Goal: Task Accomplishment & Management: Manage account settings

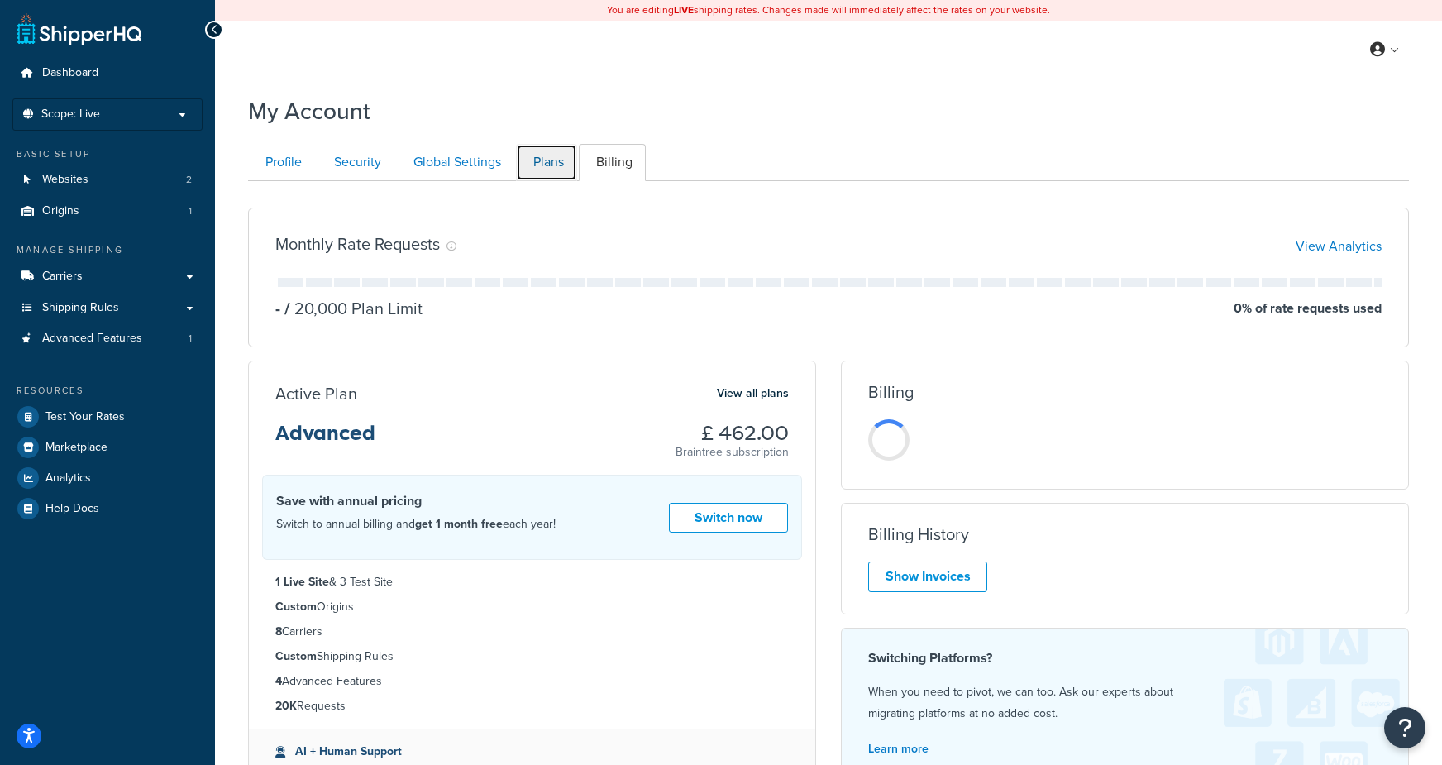
click at [552, 174] on link "Plans" at bounding box center [546, 162] width 61 height 37
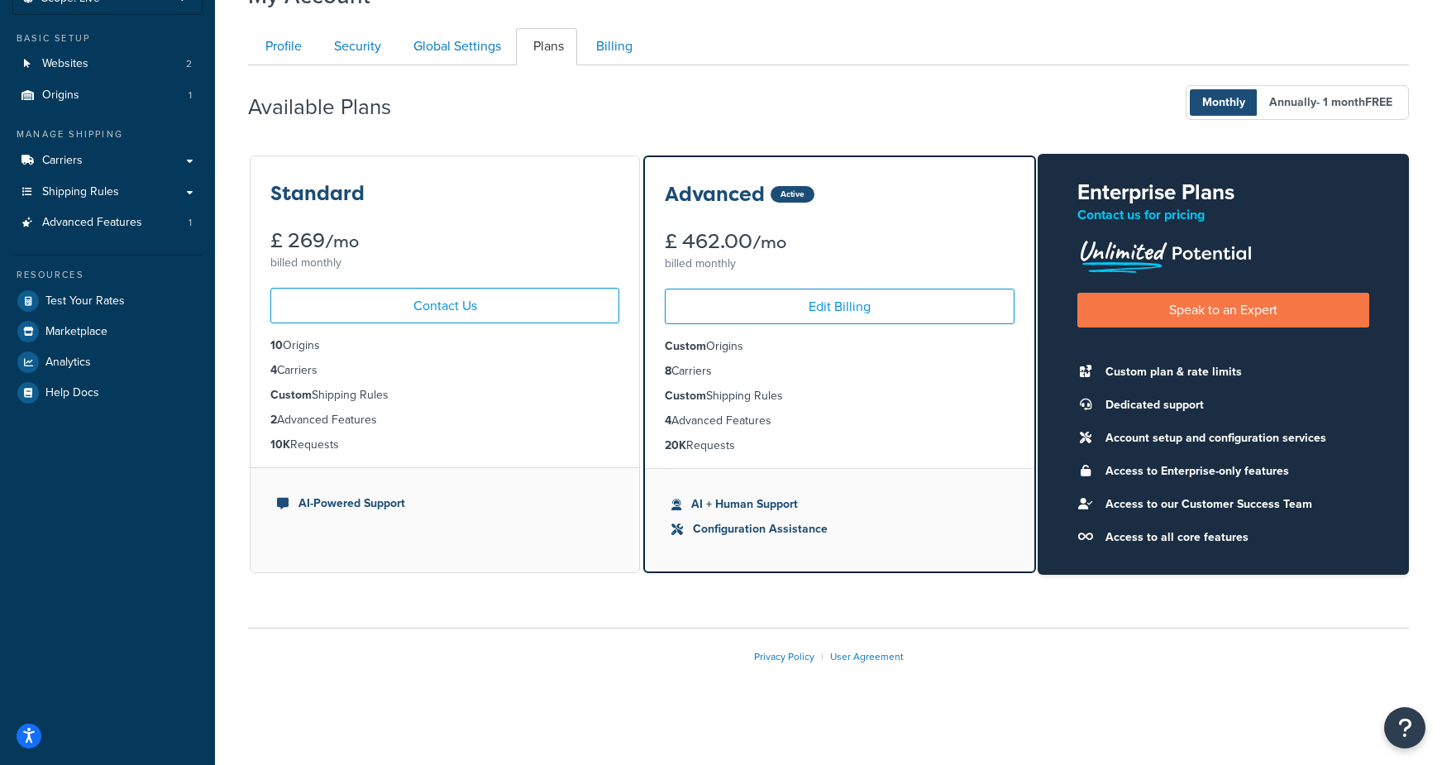
click at [684, 113] on div "Available Plans Monthly Annually - 1 month FREE" at bounding box center [828, 103] width 1161 height 49
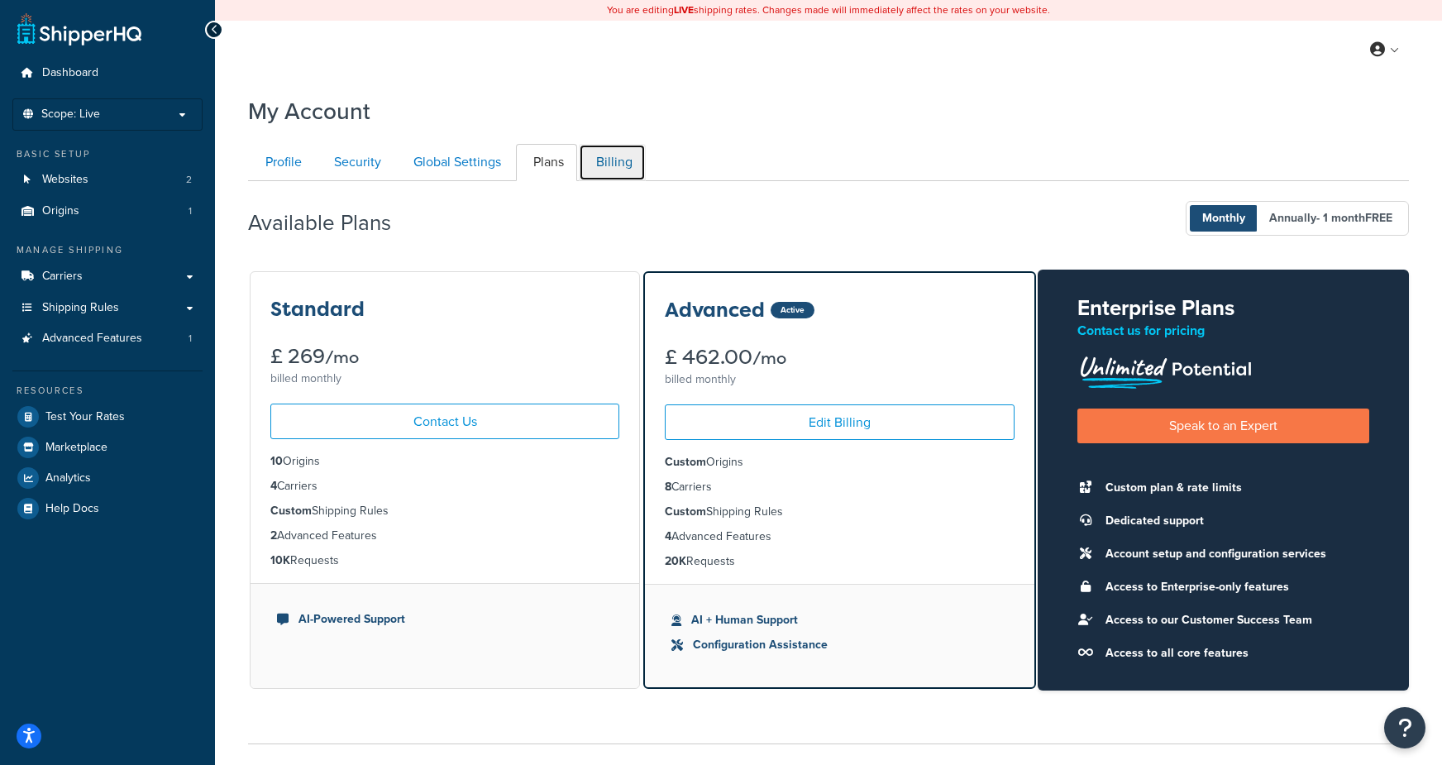
click at [616, 163] on link "Billing" at bounding box center [612, 162] width 67 height 37
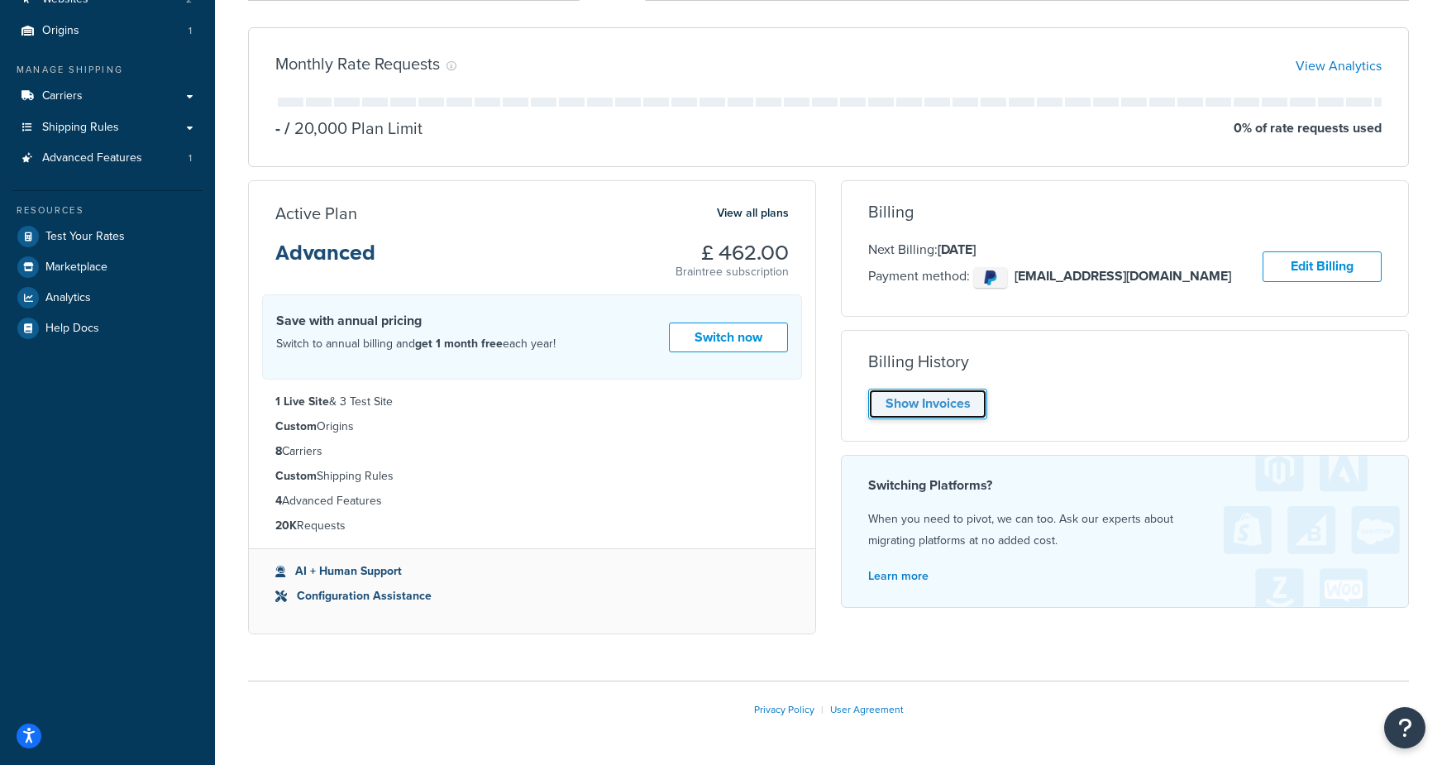
click at [940, 395] on link "Show Invoices" at bounding box center [927, 404] width 119 height 31
click at [883, 401] on div "Show Invoices" at bounding box center [1125, 404] width 514 height 31
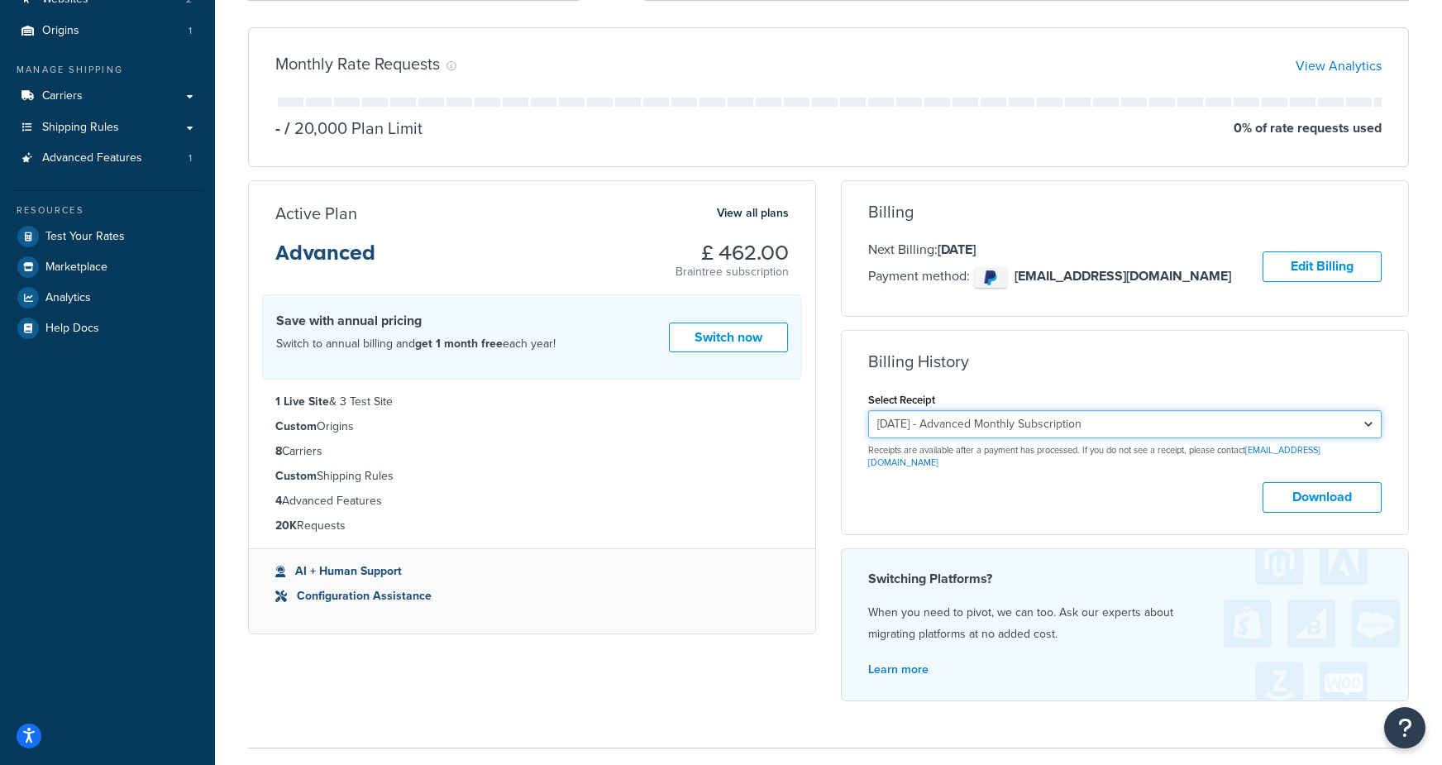
click at [957, 426] on select "September 23, 2025 - Advanced Monthly Subscription August 23, 2025 - Advanced M…" at bounding box center [1125, 424] width 514 height 28
click at [868, 410] on select "September 23, 2025 - Advanced Monthly Subscription August 23, 2025 - Advanced M…" at bounding box center [1125, 424] width 514 height 28
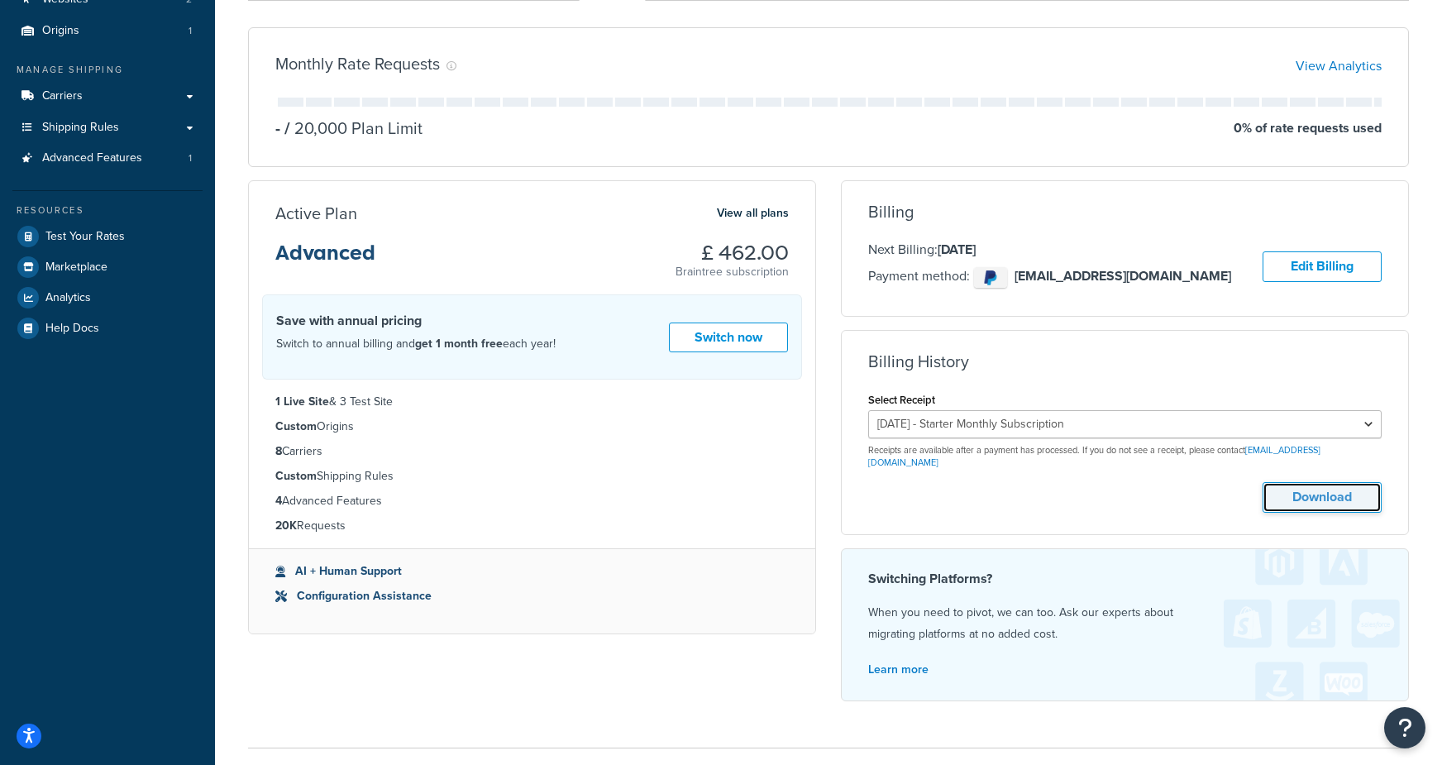
click at [1290, 482] on button "Download" at bounding box center [1322, 497] width 119 height 31
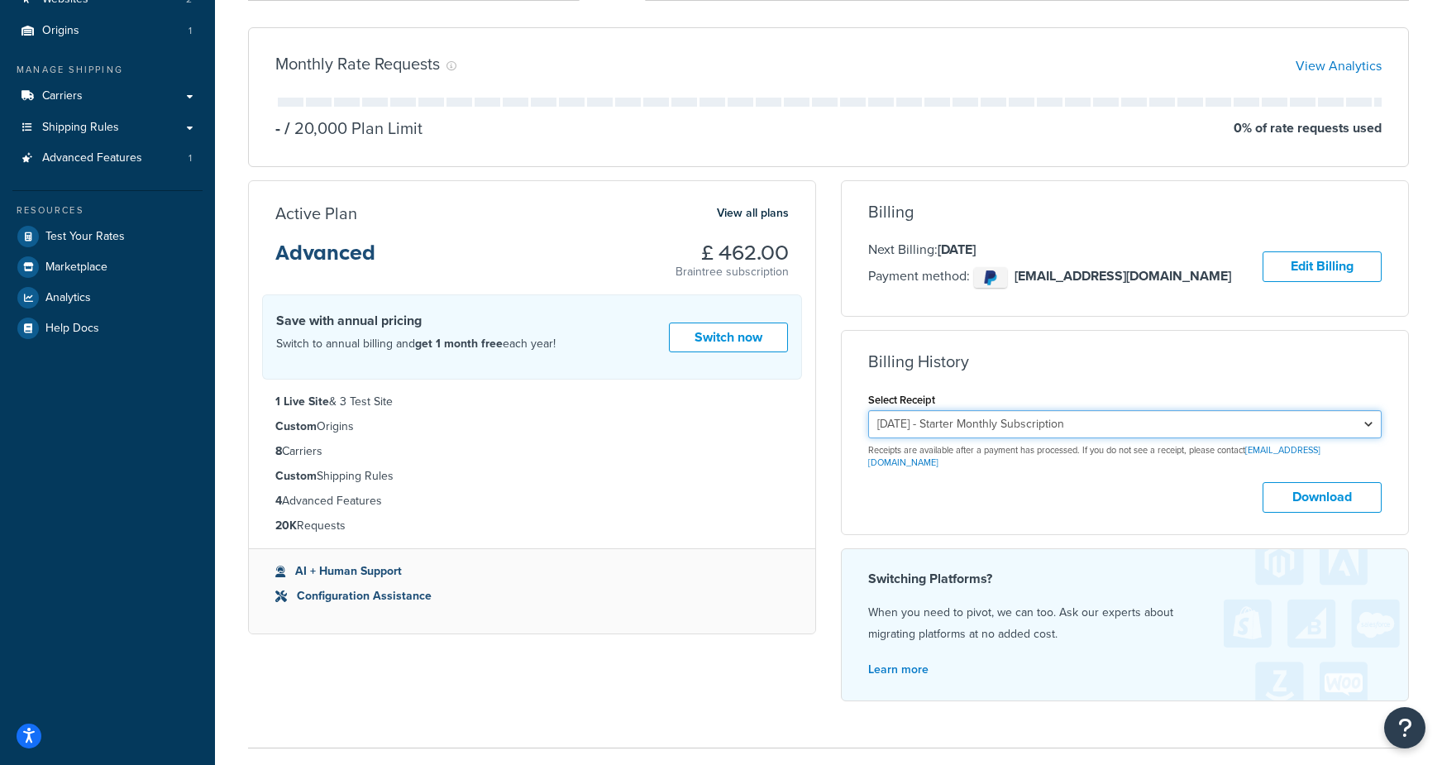
click at [1036, 417] on select "September 23, 2025 - Advanced Monthly Subscription August 23, 2025 - Advanced M…" at bounding box center [1125, 424] width 514 height 28
select select "cc1bncew"
click at [868, 410] on select "September 23, 2025 - Advanced Monthly Subscription August 23, 2025 - Advanced M…" at bounding box center [1125, 424] width 514 height 28
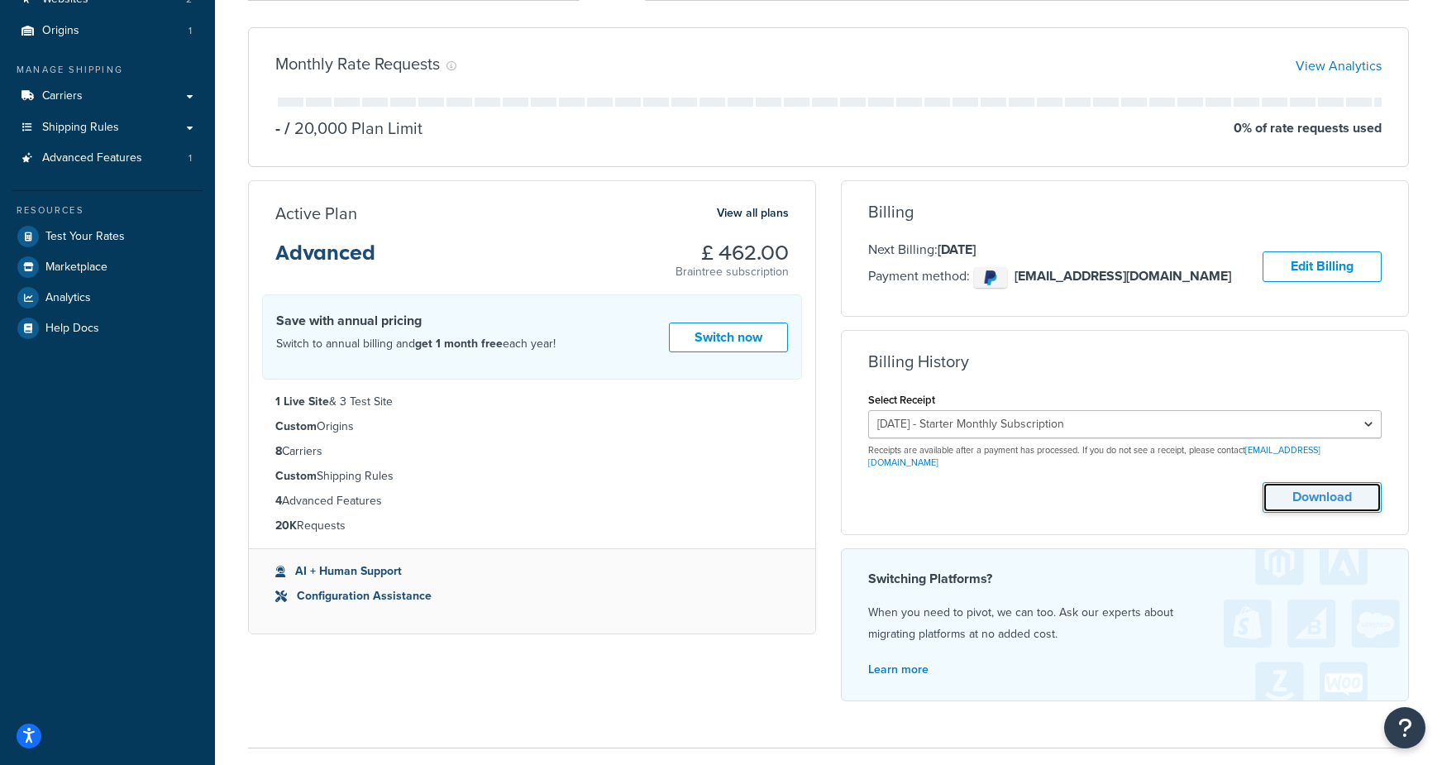
click at [1311, 482] on button "Download" at bounding box center [1322, 497] width 119 height 31
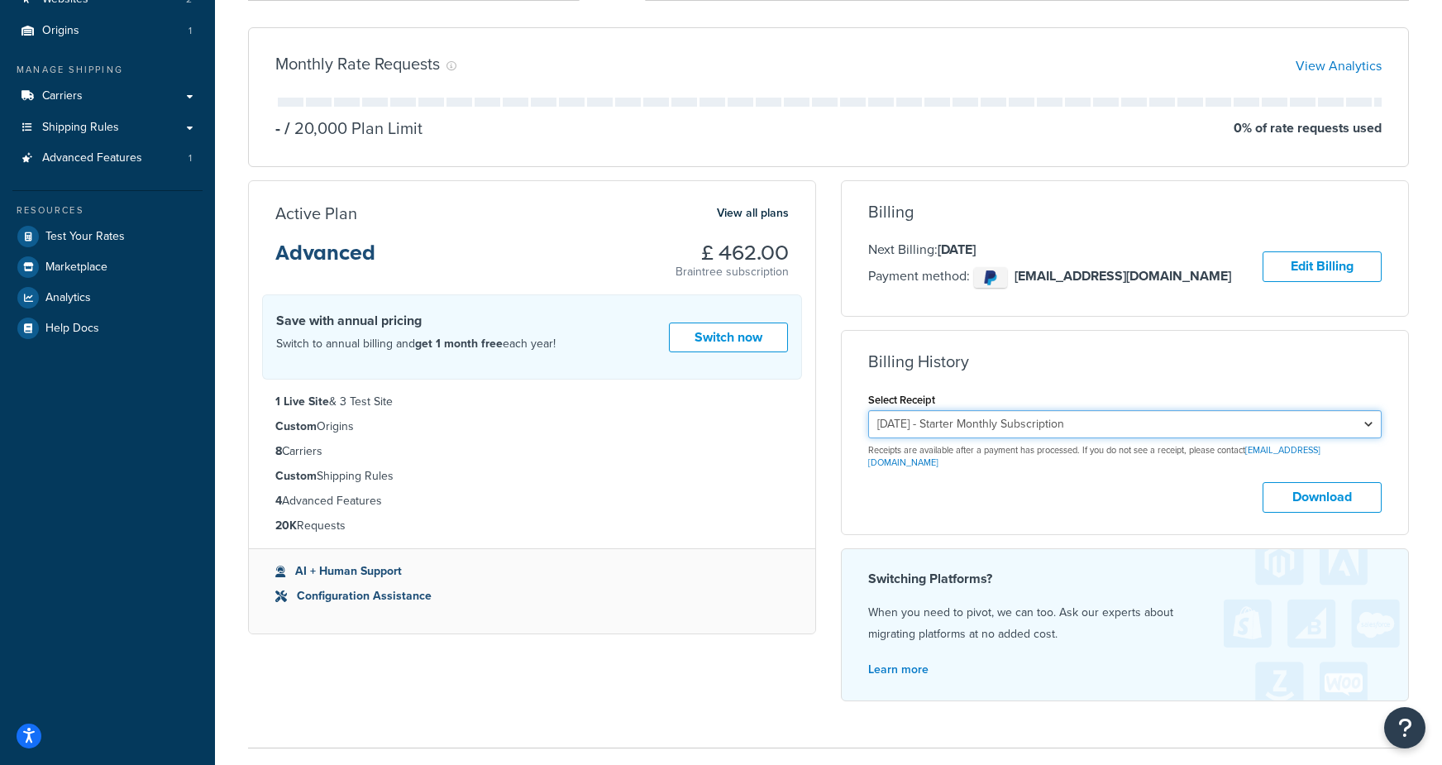
click at [1021, 433] on select "September 23, 2025 - Advanced Monthly Subscription August 23, 2025 - Advanced M…" at bounding box center [1125, 424] width 514 height 28
